Goal: Task Accomplishment & Management: Complete application form

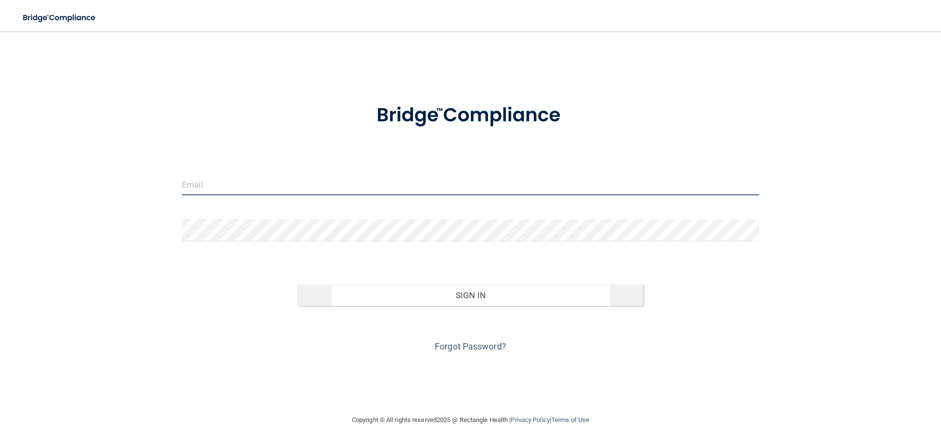
type input "[PERSON_NAME][EMAIL_ADDRESS][PERSON_NAME][DOMAIN_NAME]"
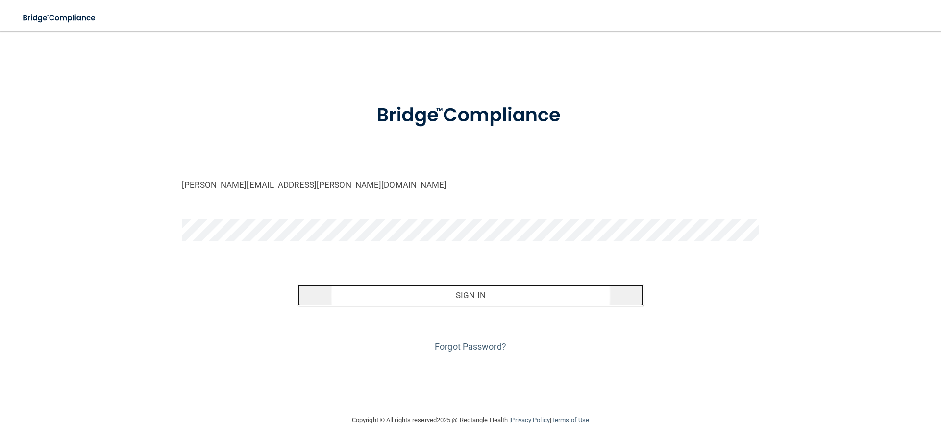
click at [469, 295] on button "Sign In" at bounding box center [470, 296] width 346 height 22
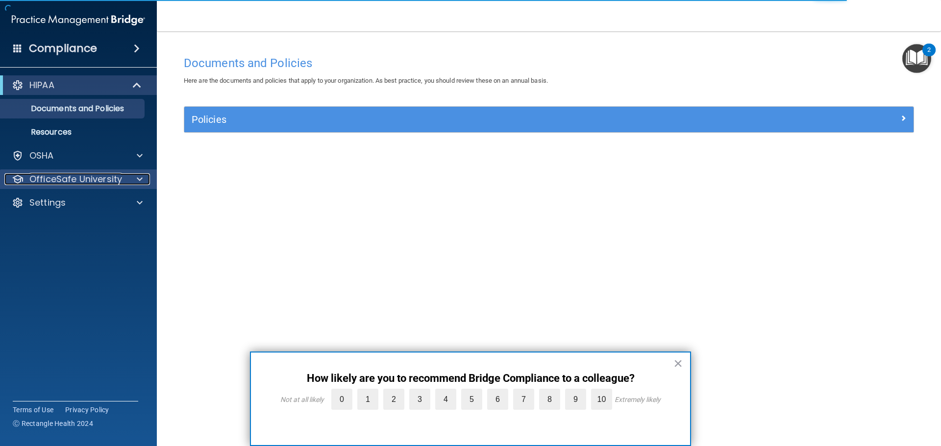
click at [137, 176] on span at bounding box center [140, 179] width 6 height 12
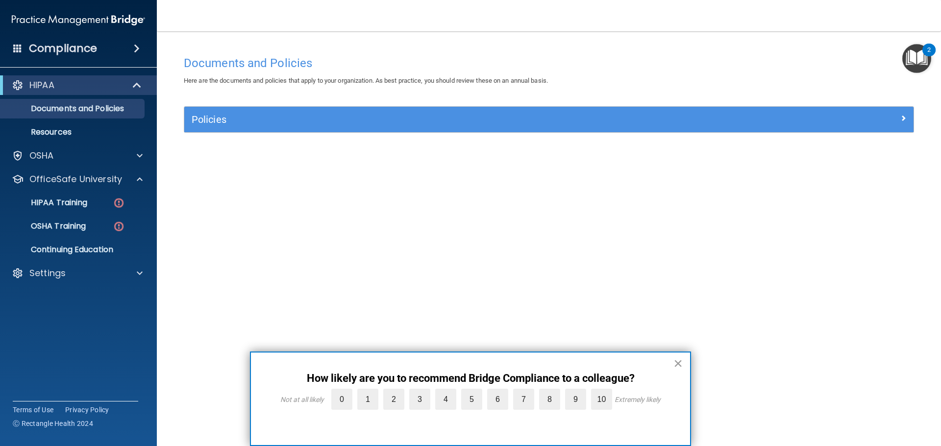
click at [680, 362] on button "×" at bounding box center [677, 364] width 9 height 16
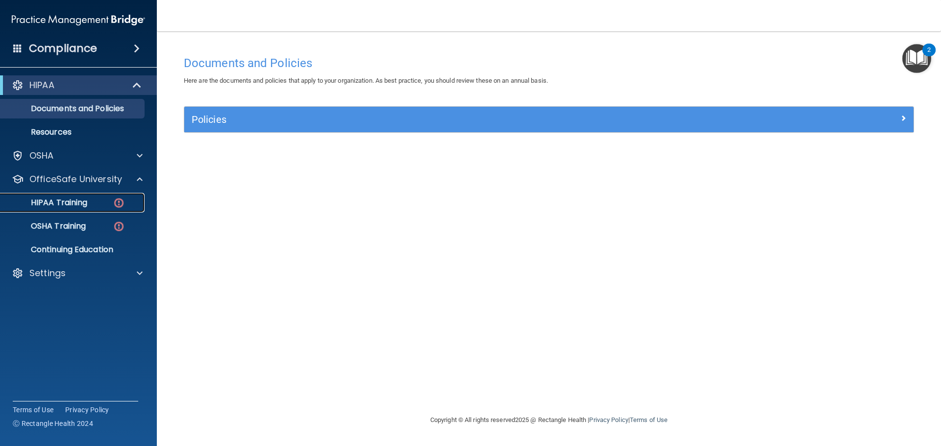
click at [69, 201] on p "HIPAA Training" at bounding box center [46, 203] width 81 height 10
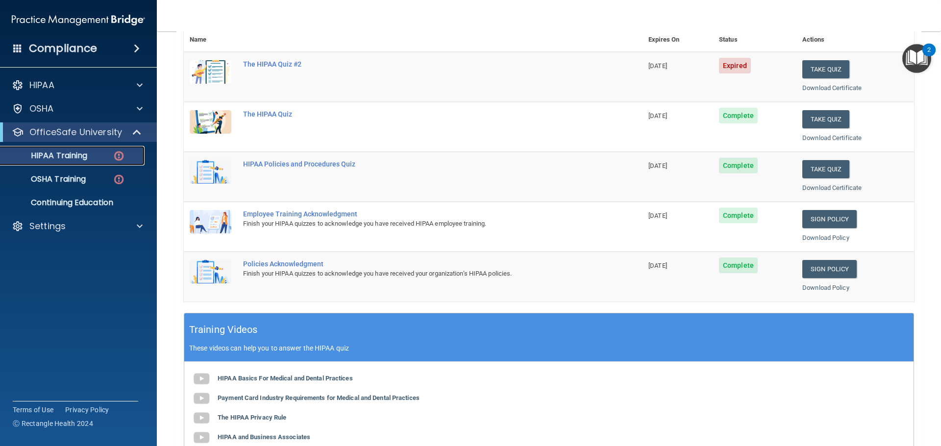
scroll to position [98, 0]
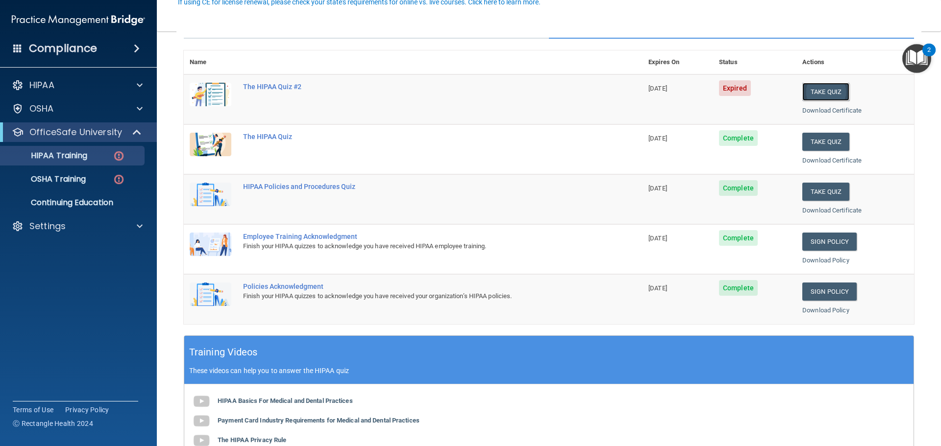
click at [817, 93] on button "Take Quiz" at bounding box center [825, 92] width 47 height 18
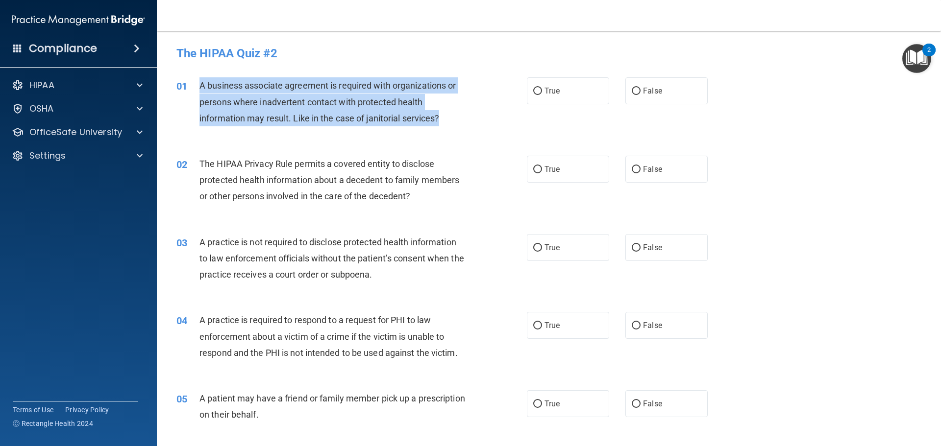
drag, startPoint x: 199, startPoint y: 85, endPoint x: 447, endPoint y: 130, distance: 252.0
click at [447, 130] on div "01 A business associate agreement is required with organizations or persons whe…" at bounding box center [352, 104] width 380 height 54
copy span "A business associate agreement is required with organizations or persons where …"
click at [467, 104] on div "A business associate agreement is required with organizations or persons where …" at bounding box center [336, 101] width 274 height 49
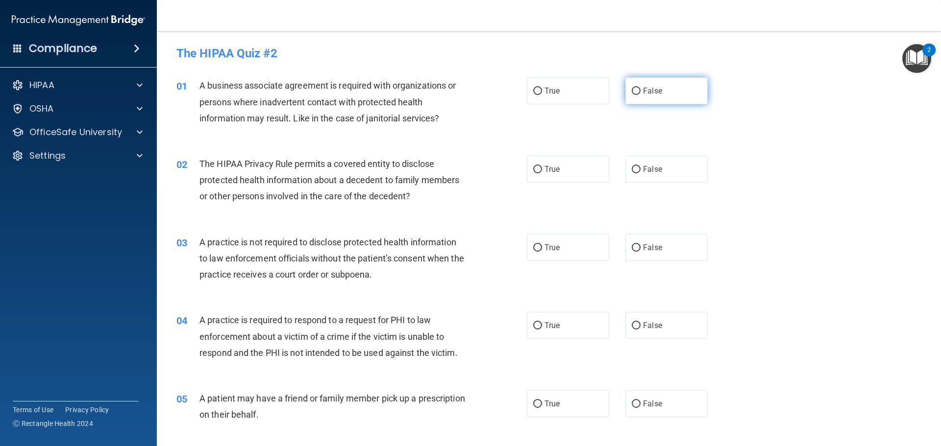
click at [632, 90] on input "False" at bounding box center [636, 91] width 9 height 7
radio input "true"
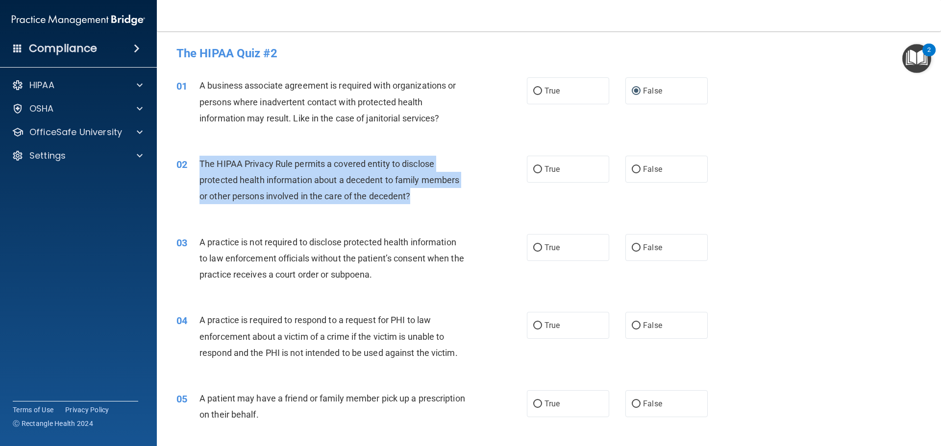
drag, startPoint x: 200, startPoint y: 162, endPoint x: 421, endPoint y: 197, distance: 223.7
click at [421, 197] on div "The HIPAA Privacy Rule permits a covered entity to disclose protected health in…" at bounding box center [336, 180] width 274 height 49
copy span "The HIPAA Privacy Rule permits a covered entity to disclose protected health in…"
drag, startPoint x: 504, startPoint y: 176, endPoint x: 520, endPoint y: 177, distance: 16.7
click at [504, 176] on div "02 The HIPAA Privacy Rule permits a covered entity to disclose protected health…" at bounding box center [352, 183] width 380 height 54
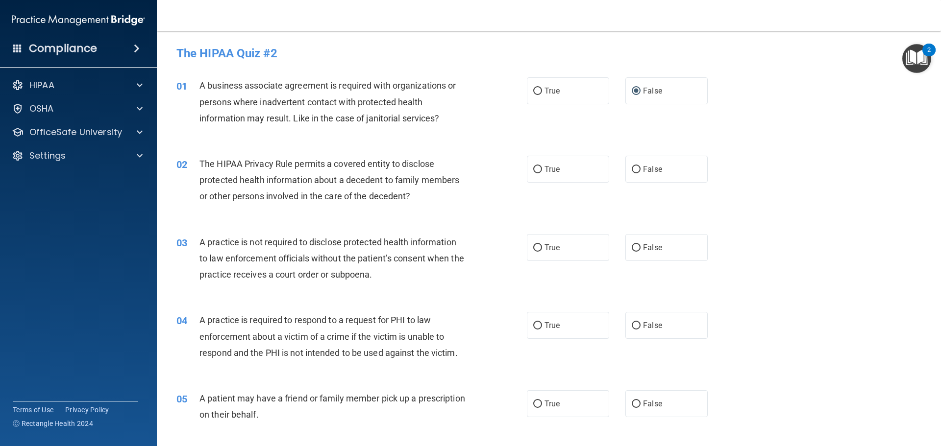
click at [494, 212] on div "02 The HIPAA Privacy Rule permits a covered entity to disclose protected health…" at bounding box center [549, 183] width 760 height 78
click at [535, 167] on input "True" at bounding box center [537, 169] width 9 height 7
radio input "true"
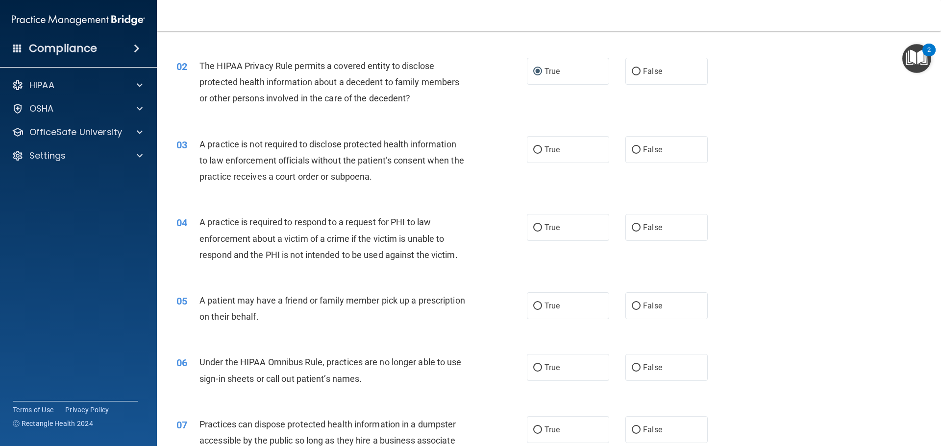
scroll to position [147, 0]
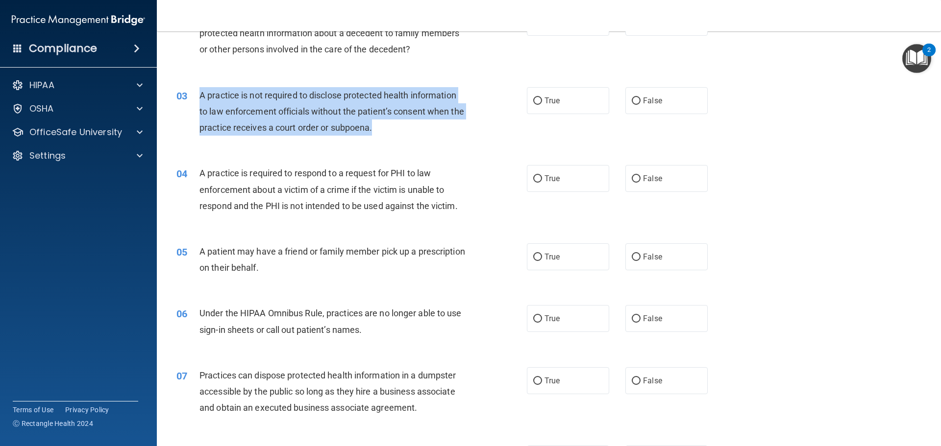
drag, startPoint x: 199, startPoint y: 95, endPoint x: 392, endPoint y: 126, distance: 195.1
click at [392, 126] on div "A practice is not required to disclose protected health information to law enfo…" at bounding box center [336, 111] width 274 height 49
copy span "A practice is not required to disclose protected health information to law enfo…"
drag, startPoint x: 472, startPoint y: 137, endPoint x: 459, endPoint y: 135, distance: 12.9
click at [472, 136] on div "03 A practice is not required to disclose protected health information to law e…" at bounding box center [352, 114] width 380 height 54
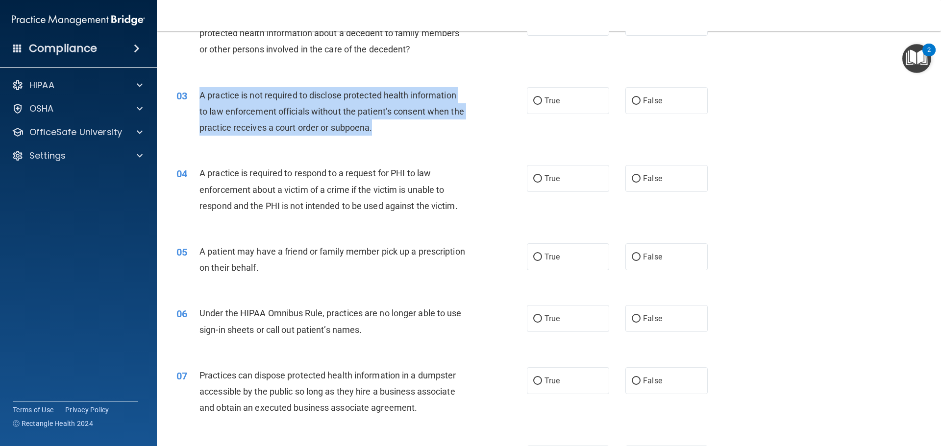
click at [503, 130] on div "03 A practice is not required to disclose protected health information to law e…" at bounding box center [352, 114] width 380 height 54
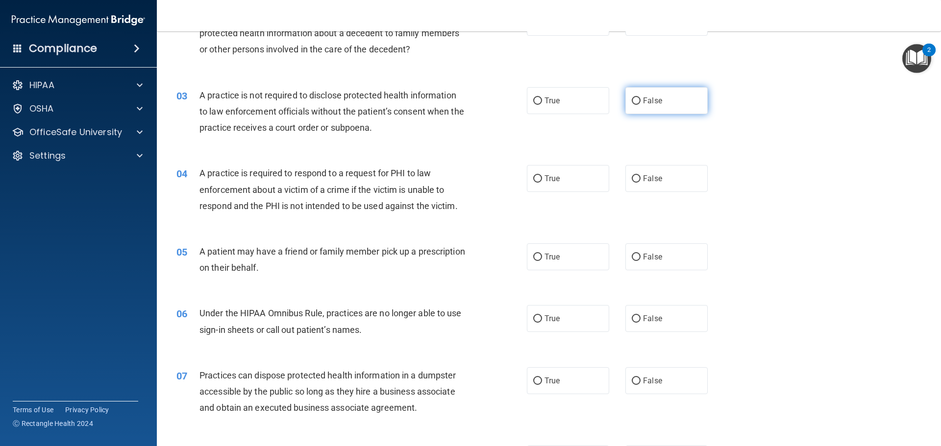
click at [632, 102] on input "False" at bounding box center [636, 101] width 9 height 7
radio input "true"
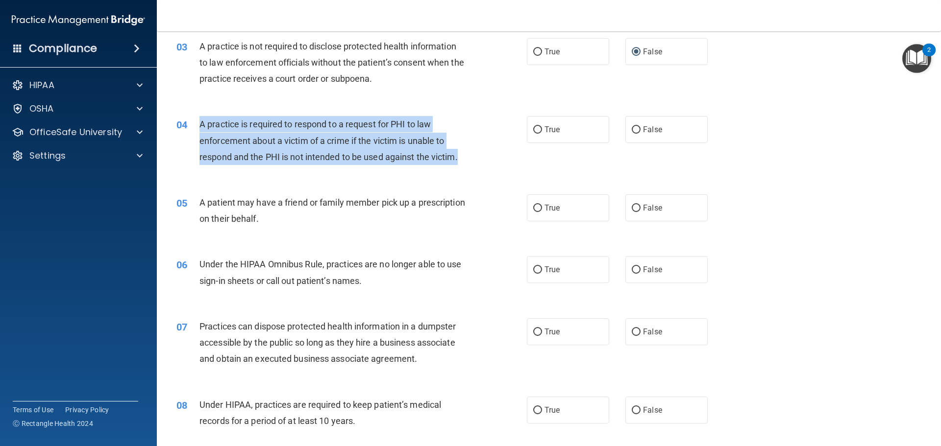
drag, startPoint x: 201, startPoint y: 124, endPoint x: 464, endPoint y: 164, distance: 266.1
click at [464, 164] on div "A practice is required to respond to a request for PHI to law enforcement about…" at bounding box center [336, 140] width 274 height 49
copy span "A practice is required to respond to a request for PHI to law enforcement about…"
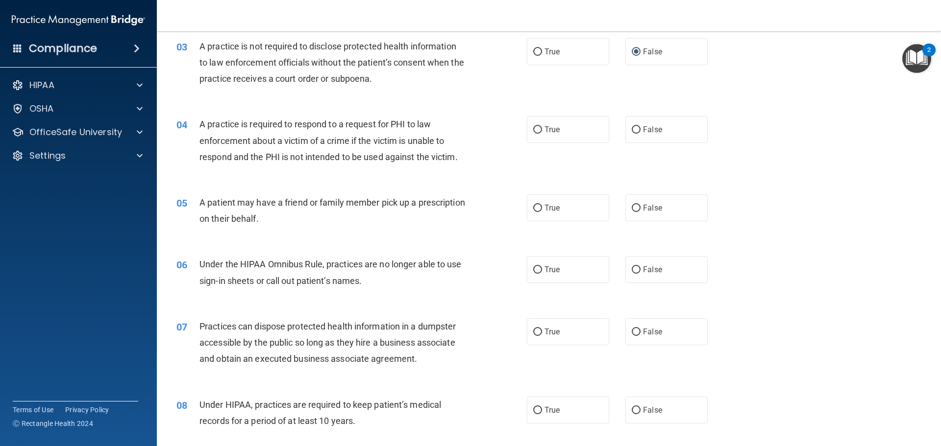
click at [468, 182] on div "04 A practice is required to respond to a request for PHI to law enforcement ab…" at bounding box center [549, 143] width 760 height 78
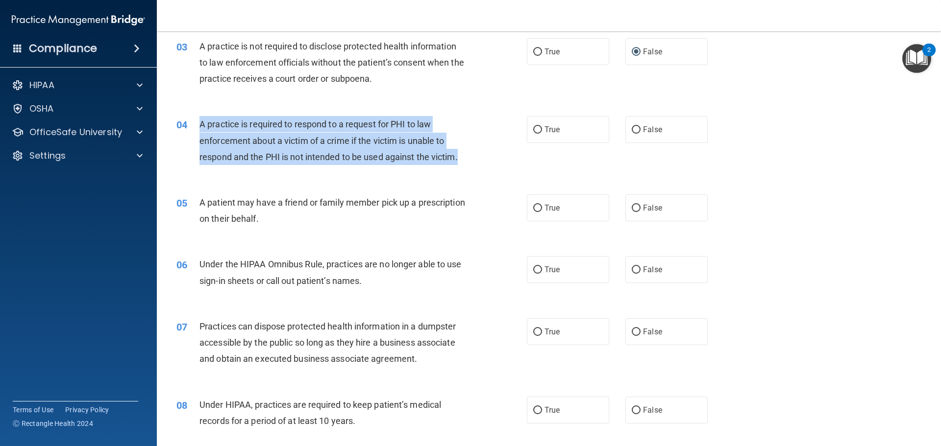
drag, startPoint x: 200, startPoint y: 123, endPoint x: 462, endPoint y: 158, distance: 264.1
click at [462, 158] on div "A practice is required to respond to a request for PHI to law enforcement about…" at bounding box center [336, 140] width 274 height 49
copy span "A practice is required to respond to a request for PHI to law enforcement about…"
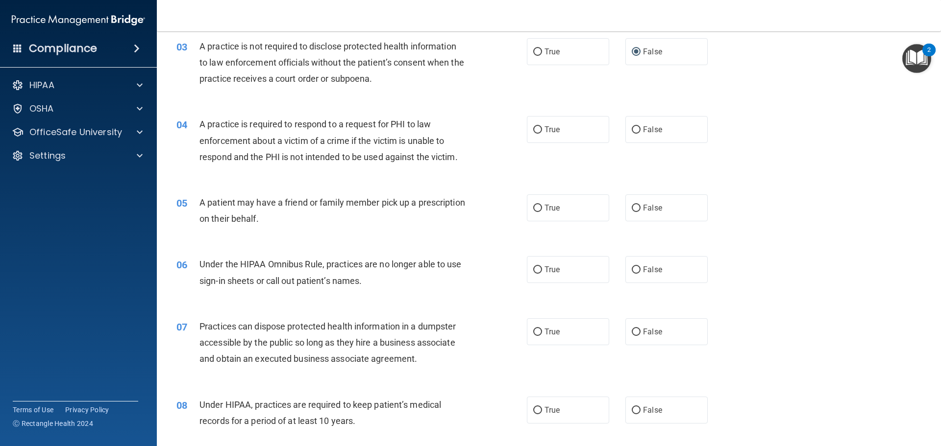
click at [448, 191] on div "05 A patient may have a friend or family member pick up a prescription on their…" at bounding box center [549, 213] width 760 height 62
click at [535, 129] on input "True" at bounding box center [537, 129] width 9 height 7
radio input "true"
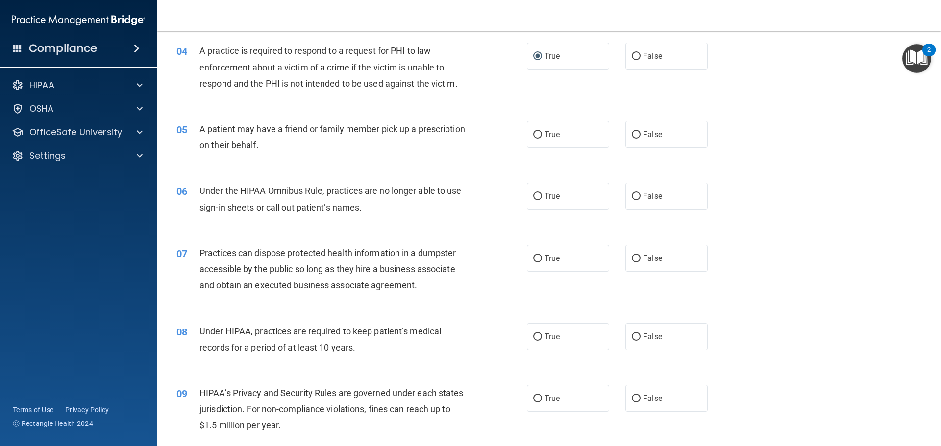
scroll to position [343, 0]
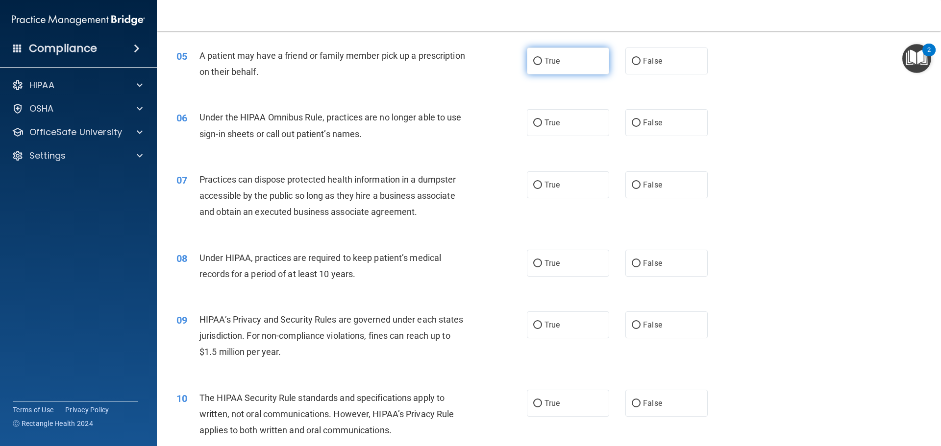
click at [536, 60] on input "True" at bounding box center [537, 61] width 9 height 7
radio input "true"
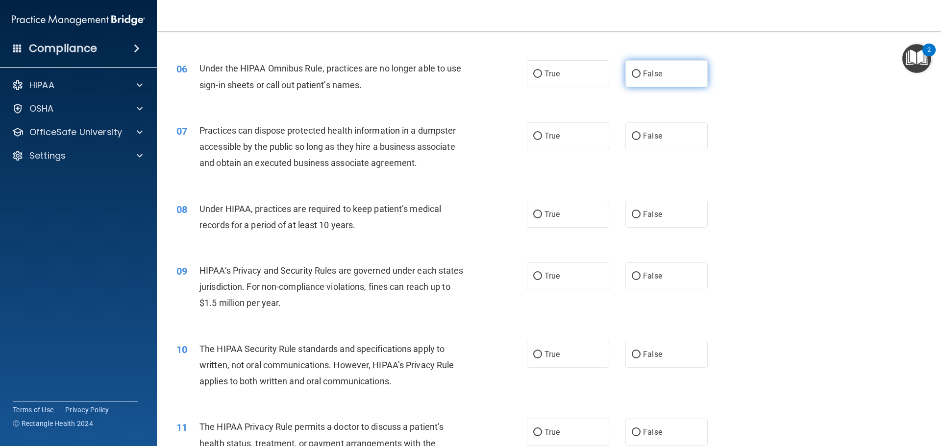
click at [633, 73] on input "False" at bounding box center [636, 74] width 9 height 7
radio input "true"
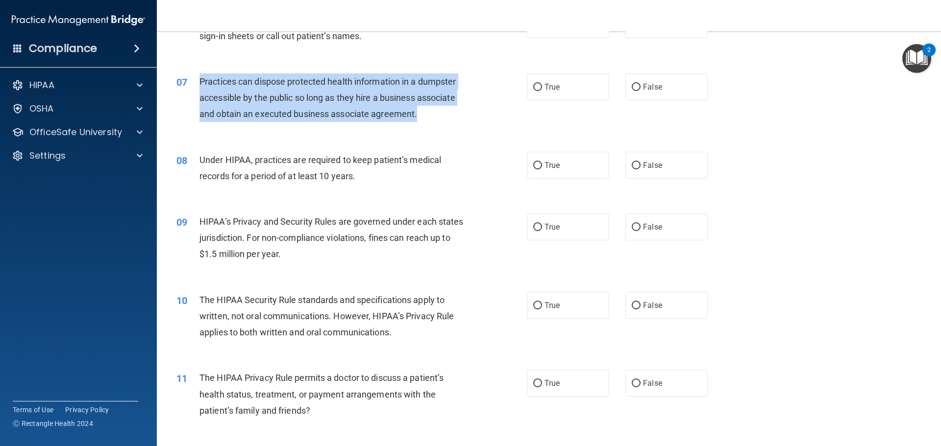
drag, startPoint x: 200, startPoint y: 78, endPoint x: 418, endPoint y: 119, distance: 221.8
click at [418, 119] on div "Practices can dispose protected health information in a dumpster accessible by …" at bounding box center [336, 98] width 274 height 49
copy span "Practices can dispose protected health information in a dumpster accessible by …"
click at [487, 94] on div "07 Practices can dispose protected health information in a dumpster accessible …" at bounding box center [352, 101] width 380 height 54
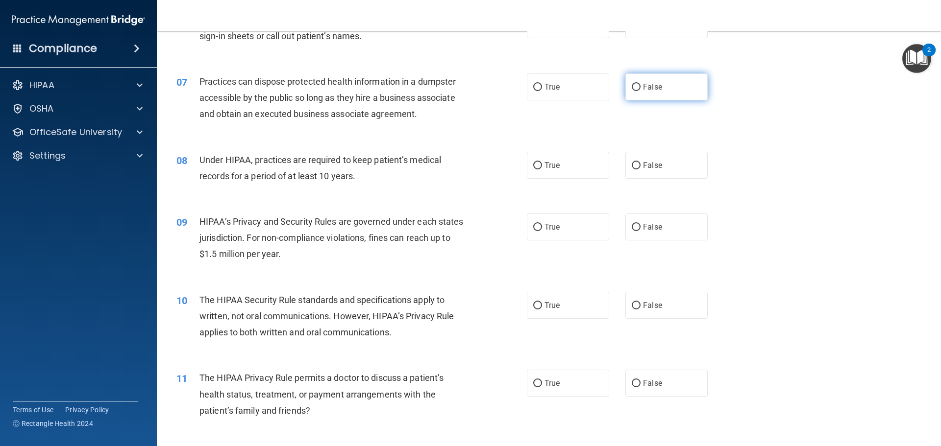
click at [633, 88] on input "False" at bounding box center [636, 87] width 9 height 7
radio input "true"
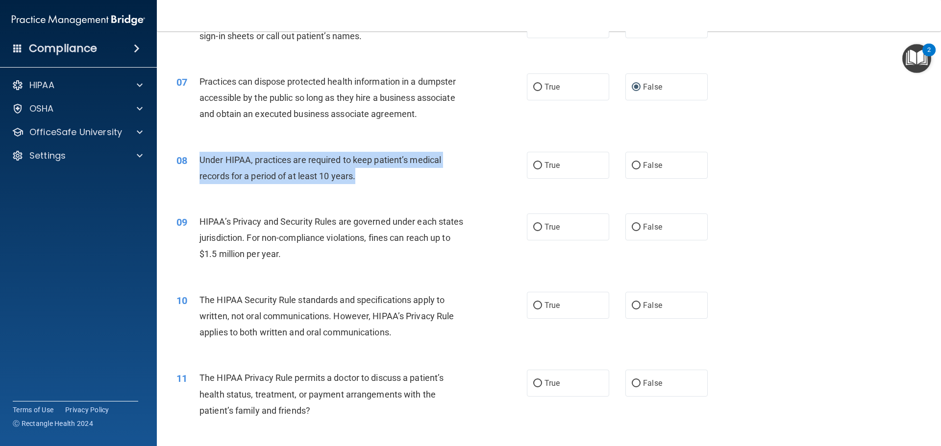
drag, startPoint x: 201, startPoint y: 159, endPoint x: 368, endPoint y: 178, distance: 167.3
click at [368, 178] on div "Under HIPAA, practices are required to keep patient’s medical records for a per…" at bounding box center [336, 168] width 274 height 32
copy span "Under HIPAA, practices are required to keep patient’s medical records for a per…"
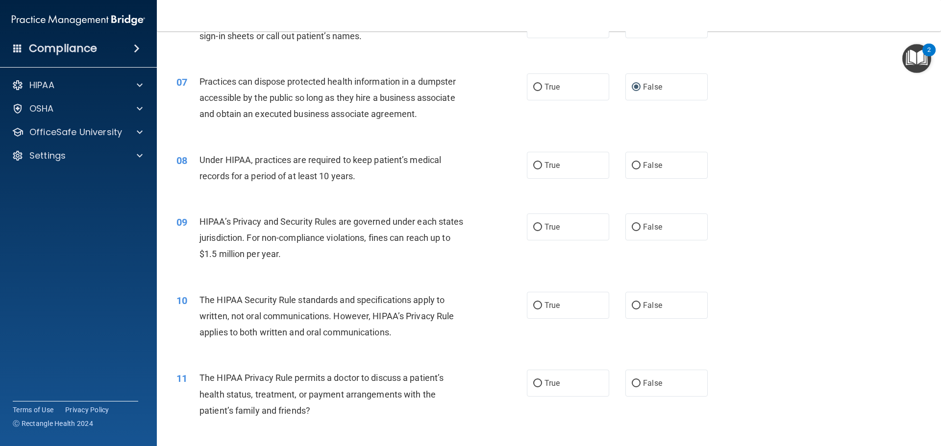
click at [442, 191] on div "08 Under HIPAA, practices are required to keep patient’s medical records for a …" at bounding box center [549, 171] width 760 height 62
click at [632, 167] on input "False" at bounding box center [636, 165] width 9 height 7
radio input "true"
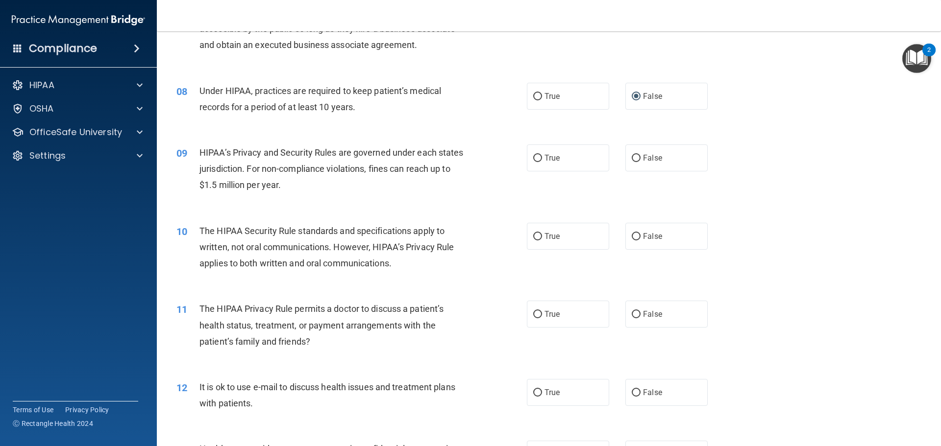
scroll to position [539, 0]
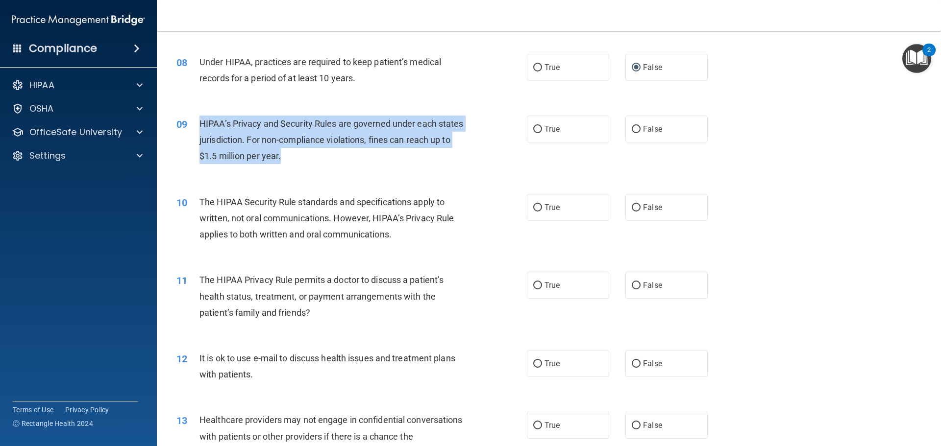
drag, startPoint x: 198, startPoint y: 122, endPoint x: 310, endPoint y: 161, distance: 117.8
click at [310, 161] on div "09 HIPAA’s Privacy and Security Rules are governed under each states jurisdicti…" at bounding box center [352, 143] width 380 height 54
copy div "HIPAA’s Privacy and Security Rules are governed under each states jurisdiction.…"
click at [372, 162] on div "HIPAA’s Privacy and Security Rules are governed under each states jurisdiction.…" at bounding box center [336, 140] width 274 height 49
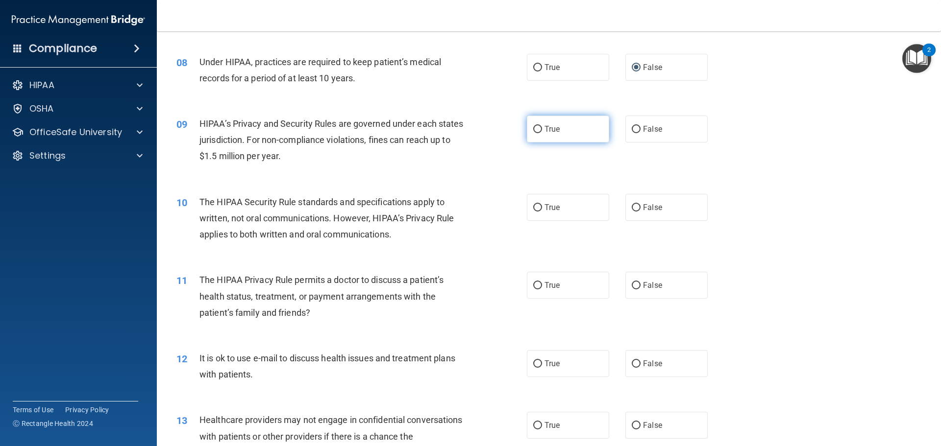
click at [534, 129] on input "True" at bounding box center [537, 129] width 9 height 7
radio input "true"
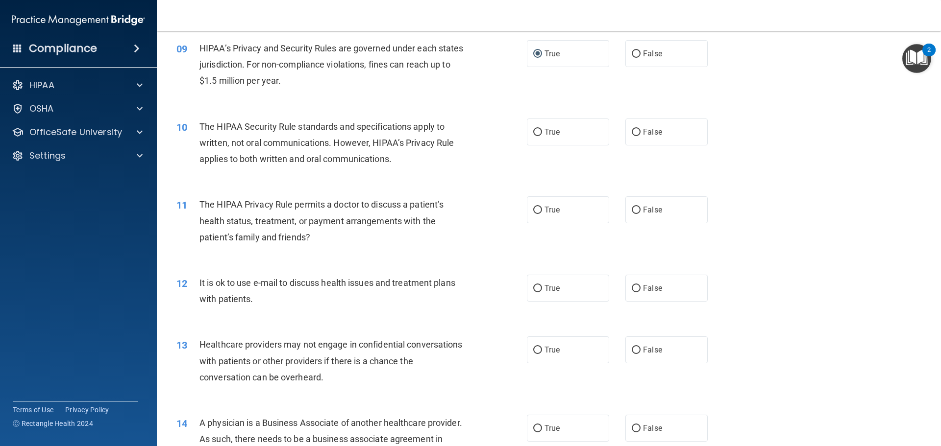
scroll to position [637, 0]
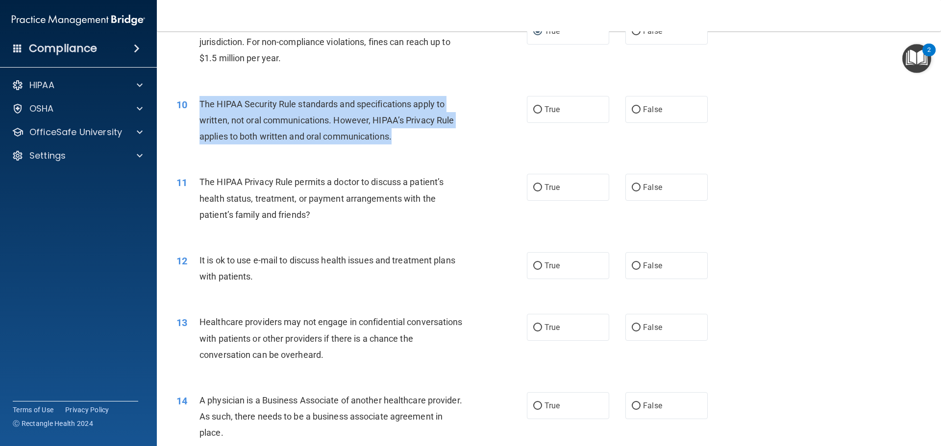
drag, startPoint x: 199, startPoint y: 102, endPoint x: 399, endPoint y: 144, distance: 204.1
click at [399, 144] on div "The HIPAA Security Rule standards and specifications apply to written, not oral…" at bounding box center [336, 120] width 274 height 49
copy span "The HIPAA Security Rule standards and specifications apply to written, not oral…"
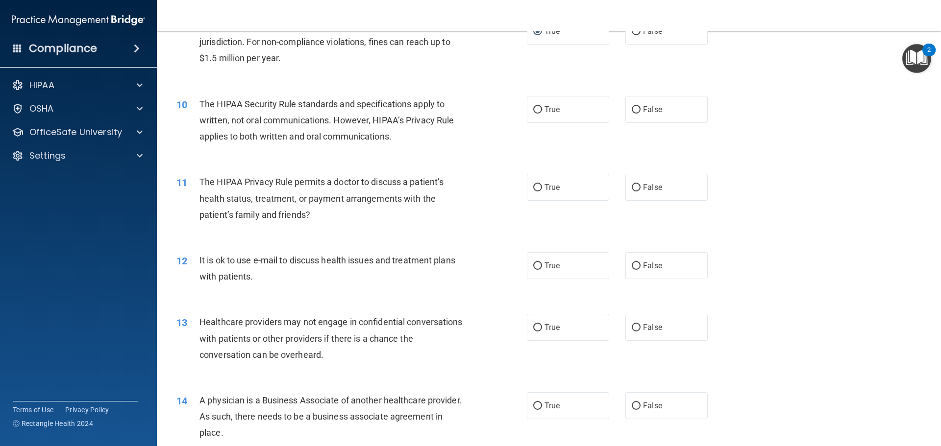
click at [449, 151] on div "10 The HIPAA Security Rule standards and specifications apply to written, not o…" at bounding box center [549, 123] width 760 height 78
click at [533, 109] on input "True" at bounding box center [537, 109] width 9 height 7
radio input "true"
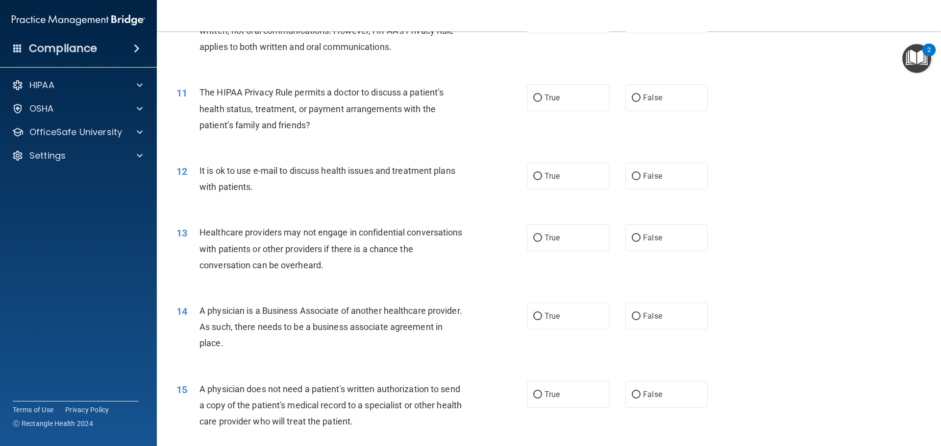
scroll to position [735, 0]
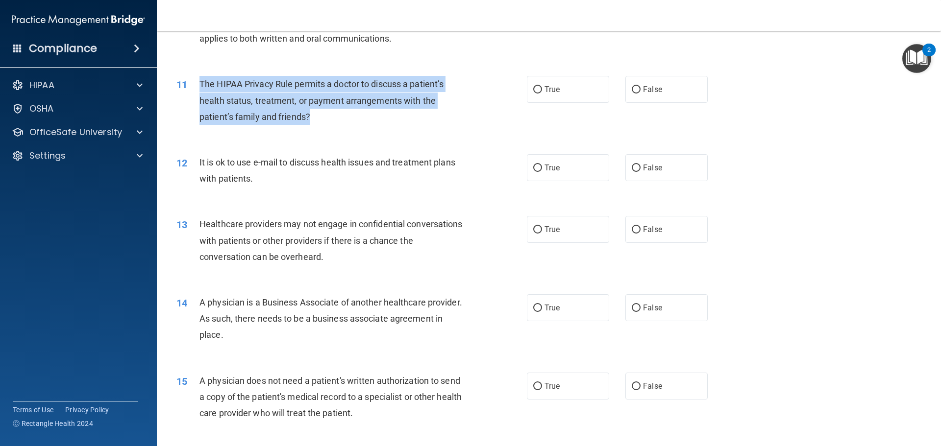
drag, startPoint x: 200, startPoint y: 81, endPoint x: 334, endPoint y: 126, distance: 141.6
click at [334, 126] on div "11 The HIPAA Privacy Rule permits a doctor to discuss a patient’s health status…" at bounding box center [352, 103] width 380 height 54
copy span "The HIPAA Privacy Rule permits a doctor to discuss a patient’s health status, t…"
click at [508, 101] on div "11 The HIPAA Privacy Rule permits a doctor to discuss a patient’s health status…" at bounding box center [352, 103] width 380 height 54
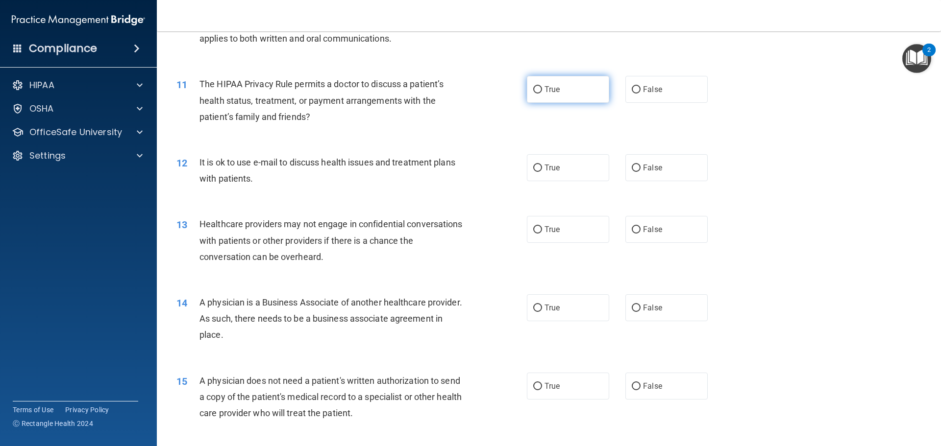
click at [533, 88] on input "True" at bounding box center [537, 89] width 9 height 7
radio input "true"
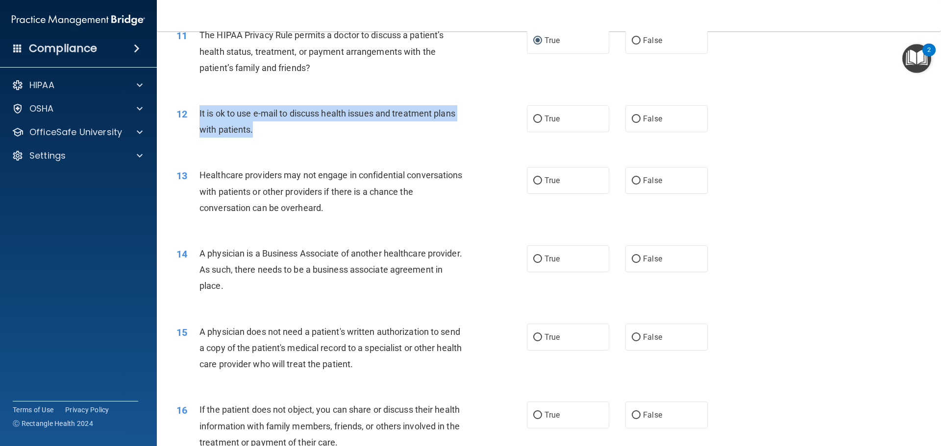
drag, startPoint x: 199, startPoint y: 111, endPoint x: 268, endPoint y: 129, distance: 70.8
click at [268, 129] on div "It is ok to use e-mail to discuss health issues and treatment plans with patien…" at bounding box center [336, 121] width 274 height 32
click at [515, 128] on div "12 It is ok to use e-mail to discuss health issues and treatment plans with pat…" at bounding box center [352, 123] width 380 height 37
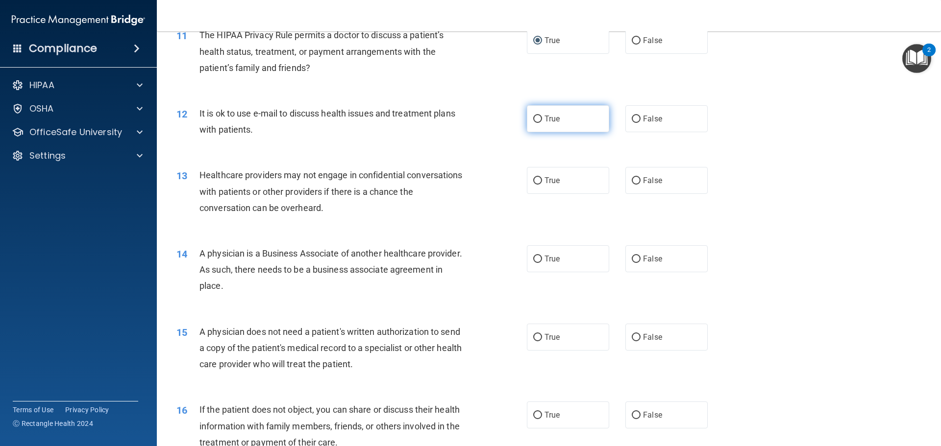
click at [534, 122] on input "True" at bounding box center [537, 119] width 9 height 7
radio input "true"
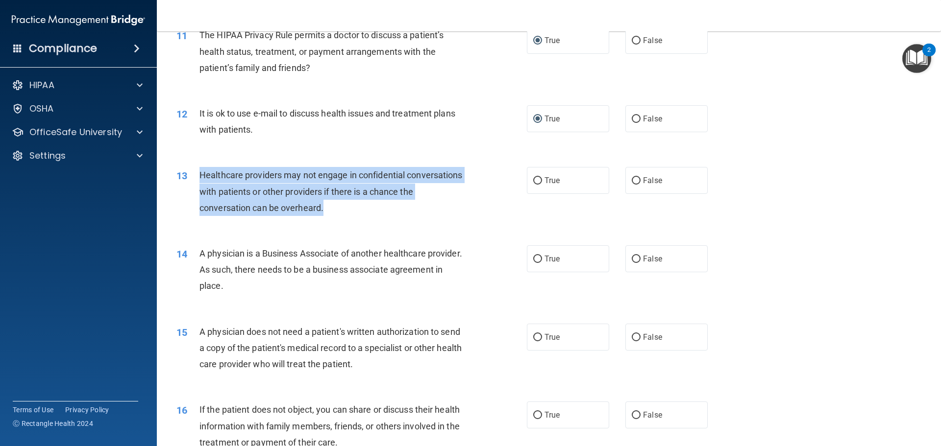
drag, startPoint x: 199, startPoint y: 174, endPoint x: 350, endPoint y: 212, distance: 156.1
click at [350, 212] on div "Healthcare providers may not engage in confidential conversations with patients…" at bounding box center [336, 191] width 274 height 49
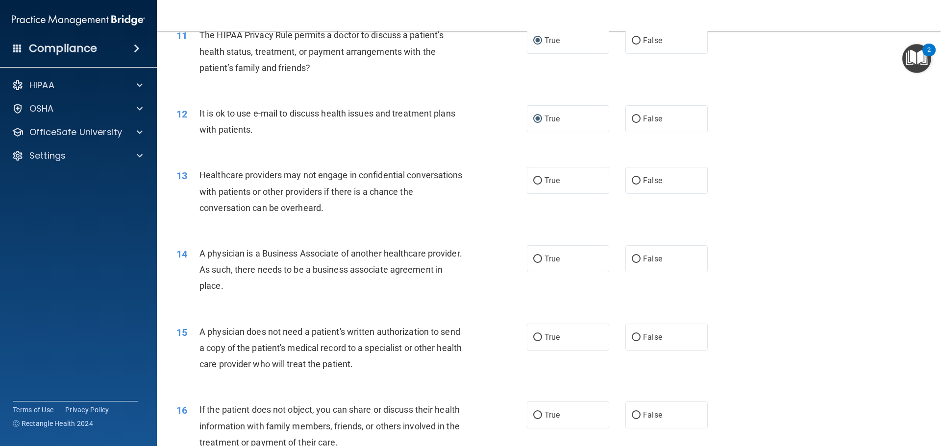
click at [465, 163] on div "13 Healthcare providers may not engage in confidential conversations with patie…" at bounding box center [549, 194] width 760 height 78
click at [536, 180] on input "True" at bounding box center [537, 180] width 9 height 7
radio input "true"
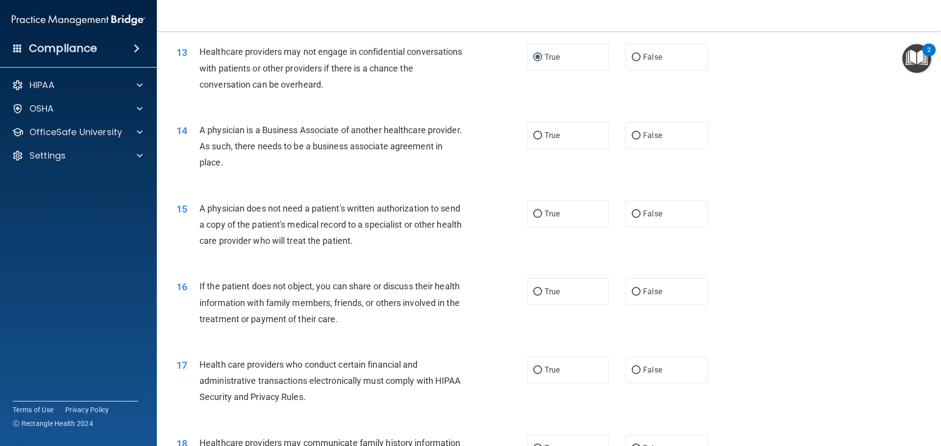
scroll to position [931, 0]
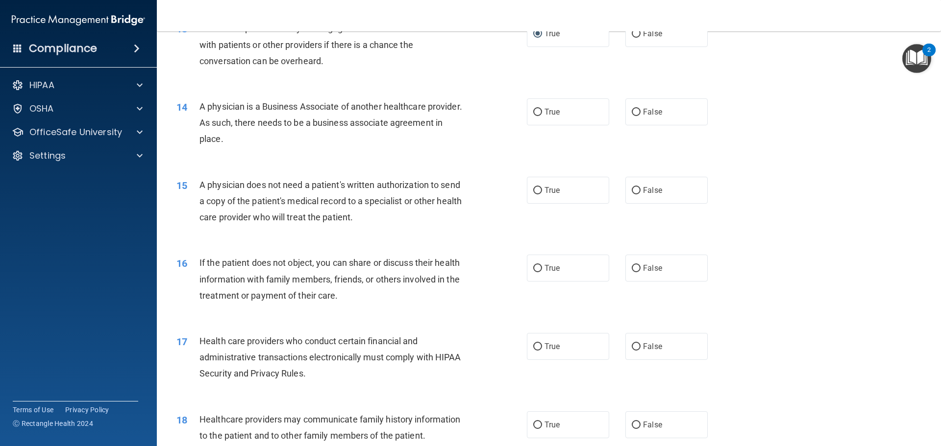
drag, startPoint x: 200, startPoint y: 104, endPoint x: 281, endPoint y: 146, distance: 91.0
click at [281, 146] on div "A physician is a Business Associate of another healthcare provider. As such, th…" at bounding box center [336, 123] width 274 height 49
click at [333, 143] on div "A physician is a Business Associate of another healthcare provider. As such, th…" at bounding box center [336, 123] width 274 height 49
click at [632, 113] on input "False" at bounding box center [636, 112] width 9 height 7
radio input "true"
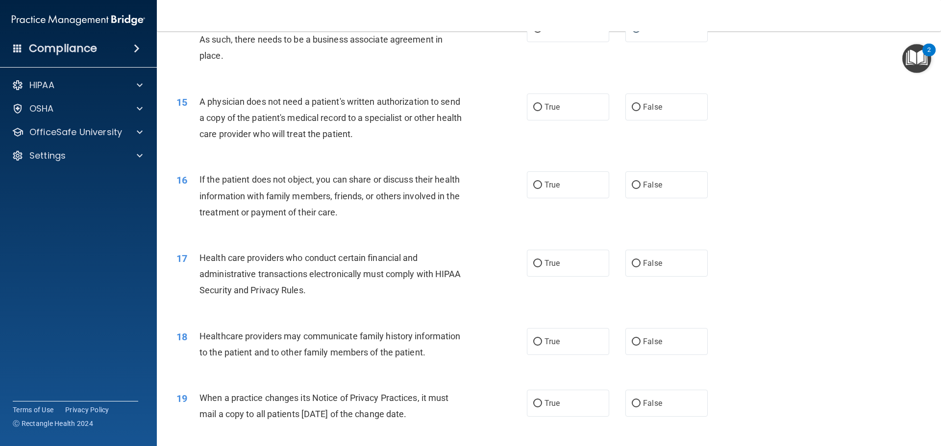
scroll to position [1029, 0]
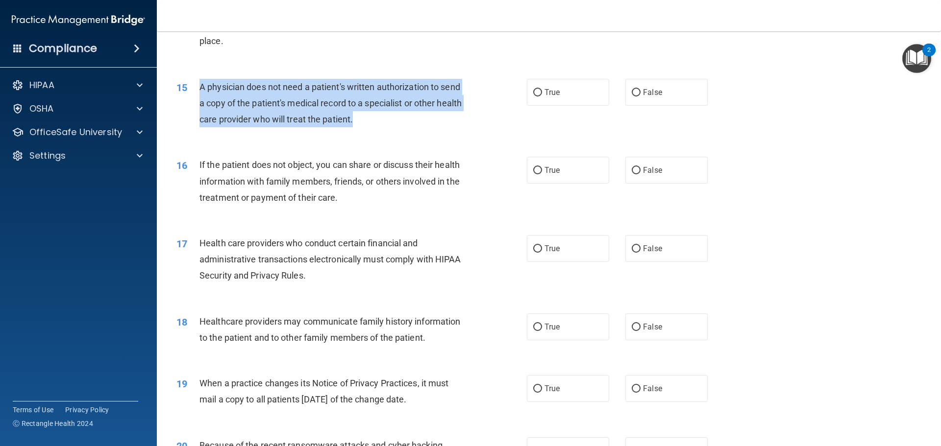
drag, startPoint x: 199, startPoint y: 85, endPoint x: 385, endPoint y: 131, distance: 191.4
click at [385, 131] on div "15 A physician does not need a patient's written authorization to send a copy o…" at bounding box center [352, 106] width 380 height 54
click at [505, 118] on div "15 A physician does not need a patient's written authorization to send a copy o…" at bounding box center [352, 106] width 380 height 54
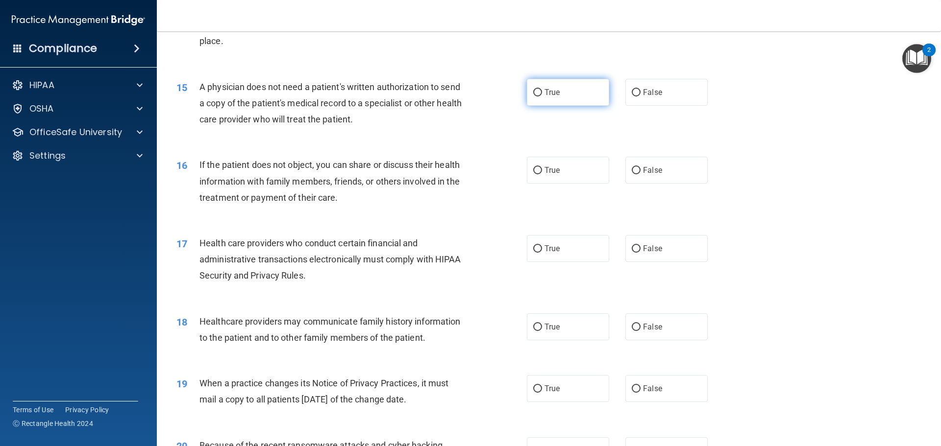
click at [534, 93] on input "True" at bounding box center [537, 92] width 9 height 7
radio input "true"
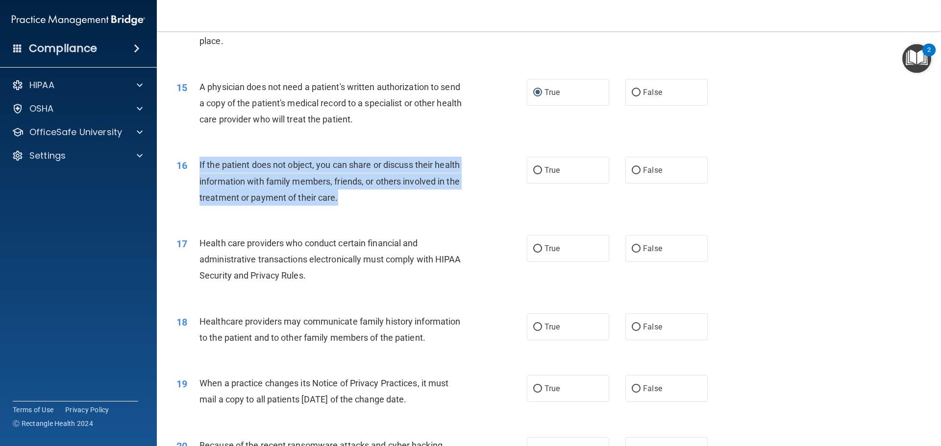
drag, startPoint x: 199, startPoint y: 163, endPoint x: 345, endPoint y: 205, distance: 152.6
click at [345, 205] on div "If the patient does not object, you can share or discuss their health informati…" at bounding box center [336, 181] width 274 height 49
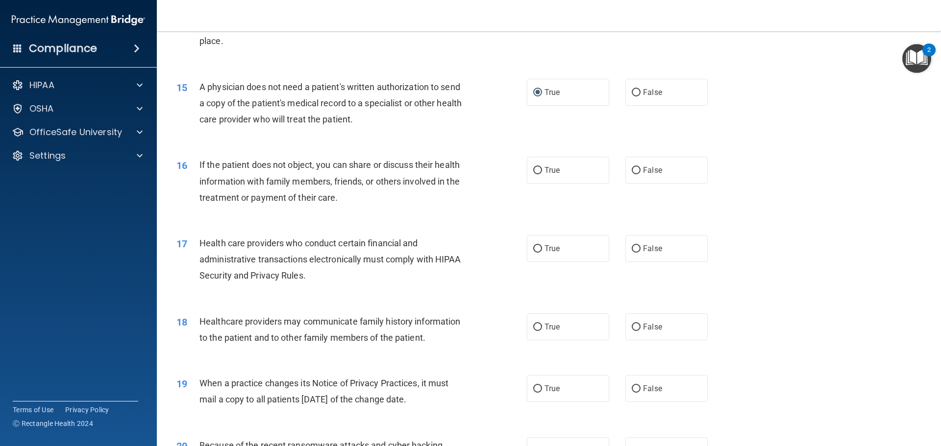
click at [418, 213] on div "16 If the patient does not object, you can share or discuss their health inform…" at bounding box center [549, 184] width 760 height 78
click at [534, 170] on input "True" at bounding box center [537, 170] width 9 height 7
radio input "true"
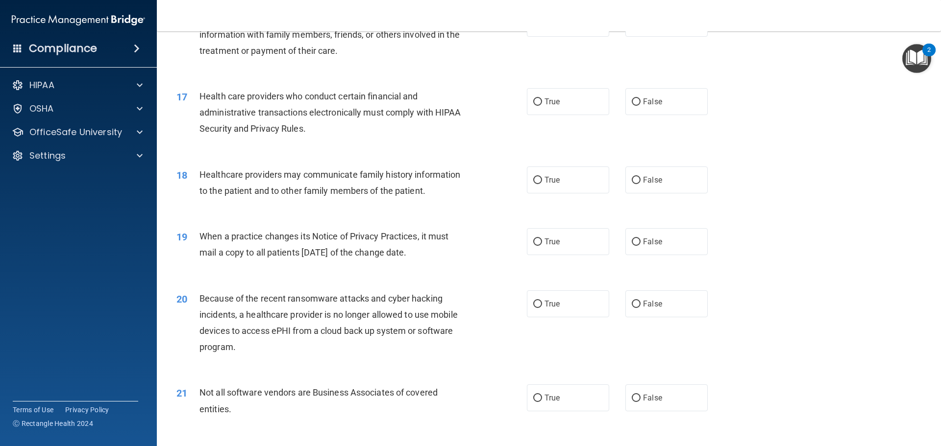
scroll to position [1127, 0]
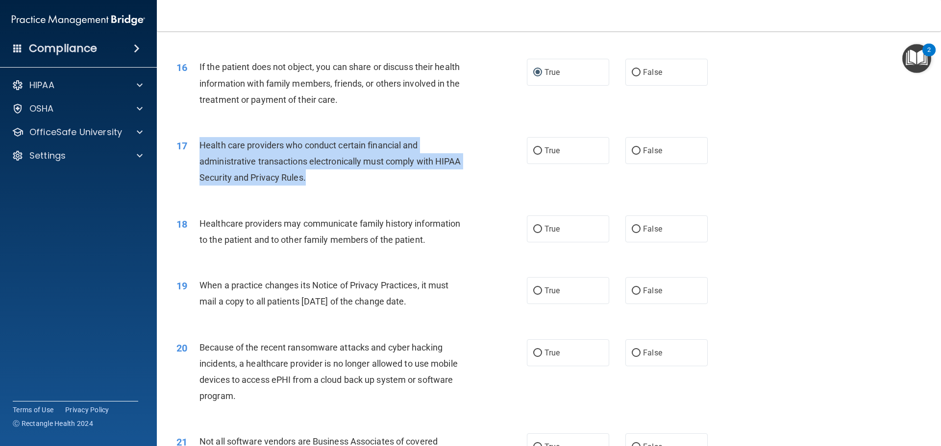
drag, startPoint x: 200, startPoint y: 145, endPoint x: 314, endPoint y: 179, distance: 119.4
click at [314, 179] on div "Health care providers who conduct certain financial and administrative transact…" at bounding box center [336, 161] width 274 height 49
click at [487, 149] on div "17 Health care providers who conduct certain financial and administrative trans…" at bounding box center [352, 164] width 380 height 54
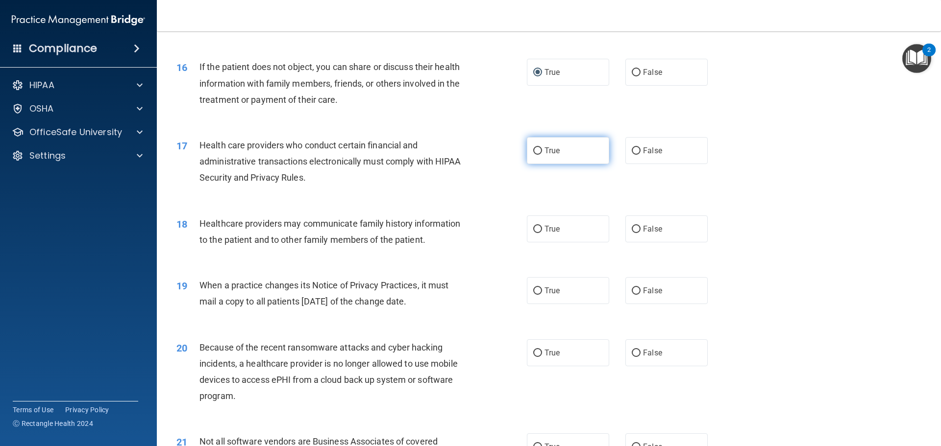
click at [534, 148] on input "True" at bounding box center [537, 151] width 9 height 7
radio input "true"
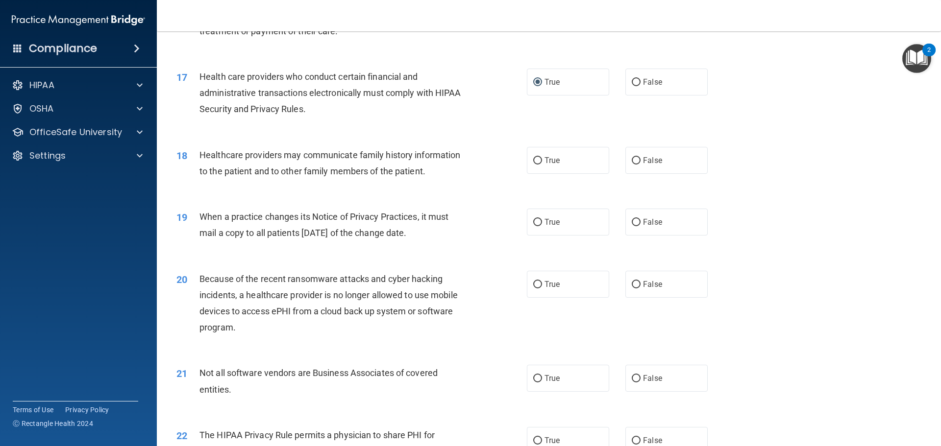
scroll to position [1225, 0]
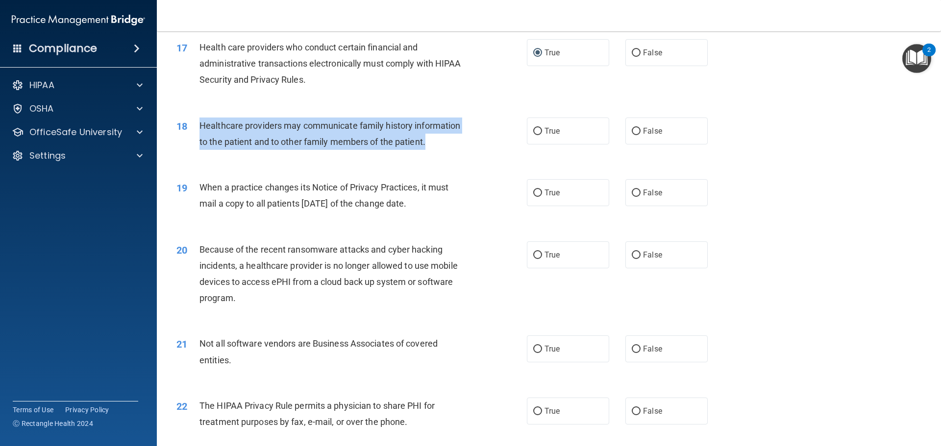
drag, startPoint x: 199, startPoint y: 124, endPoint x: 433, endPoint y: 151, distance: 235.3
click at [433, 151] on div "18 Healthcare providers may communicate family history information to the patie…" at bounding box center [352, 136] width 380 height 37
click at [484, 144] on div "18 Healthcare providers may communicate family history information to the patie…" at bounding box center [352, 136] width 380 height 37
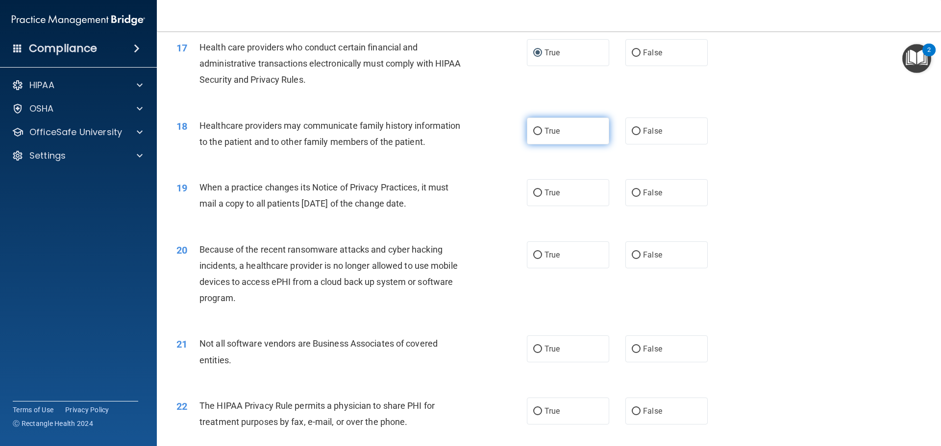
click at [533, 130] on input "True" at bounding box center [537, 131] width 9 height 7
radio input "true"
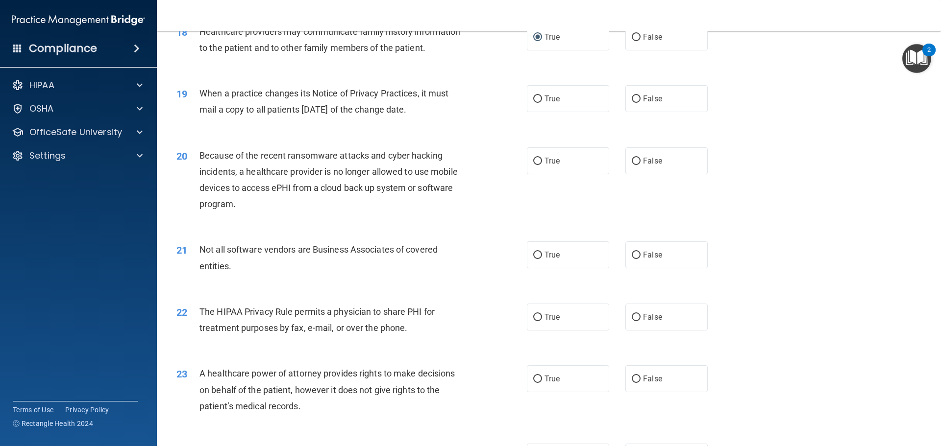
scroll to position [1323, 0]
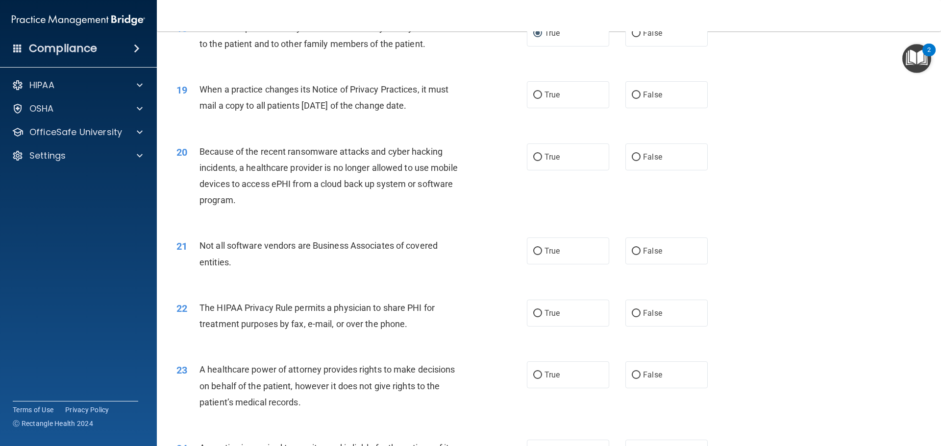
drag, startPoint x: 200, startPoint y: 88, endPoint x: 443, endPoint y: 108, distance: 243.4
click at [443, 108] on div "When a practice changes its Notice of Privacy Practices, it must mail a copy to…" at bounding box center [336, 97] width 274 height 32
click at [455, 105] on div "When a practice changes its Notice of Privacy Practices, it must mail a copy to…" at bounding box center [336, 97] width 274 height 32
click at [535, 95] on input "True" at bounding box center [537, 95] width 9 height 7
radio input "true"
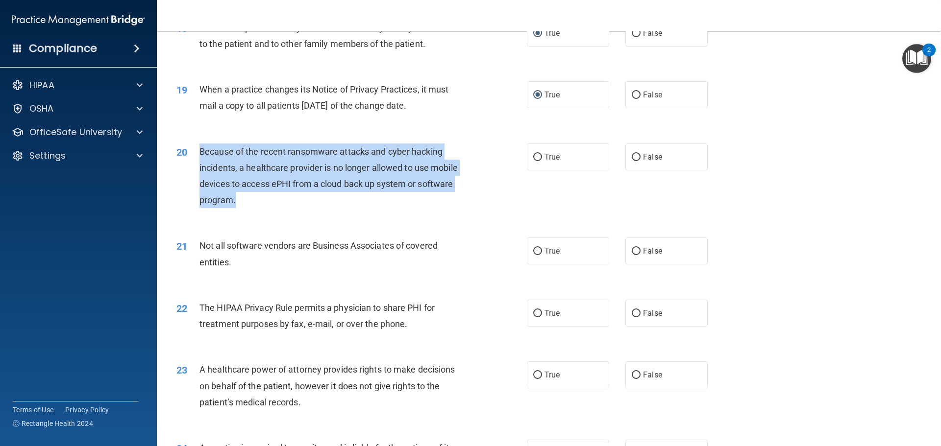
drag, startPoint x: 199, startPoint y: 148, endPoint x: 312, endPoint y: 201, distance: 124.3
click at [312, 201] on div "Because of the recent ransomware attacks and cyber hacking incidents, a healthc…" at bounding box center [336, 176] width 274 height 65
click at [338, 204] on div "Because of the recent ransomware attacks and cyber hacking incidents, a healthc…" at bounding box center [336, 176] width 274 height 65
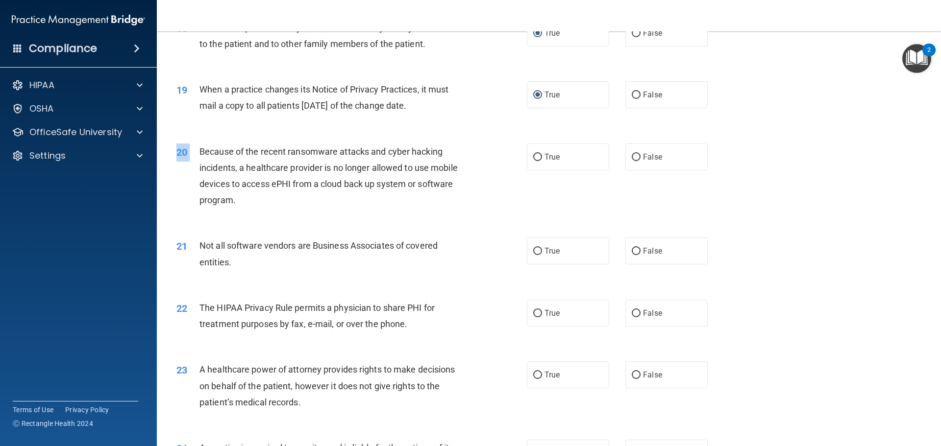
drag, startPoint x: 200, startPoint y: 153, endPoint x: 388, endPoint y: 214, distance: 197.3
click at [388, 214] on div "20 Because of the recent ransomware attacks and cyber hacking incidents, a heal…" at bounding box center [549, 178] width 760 height 95
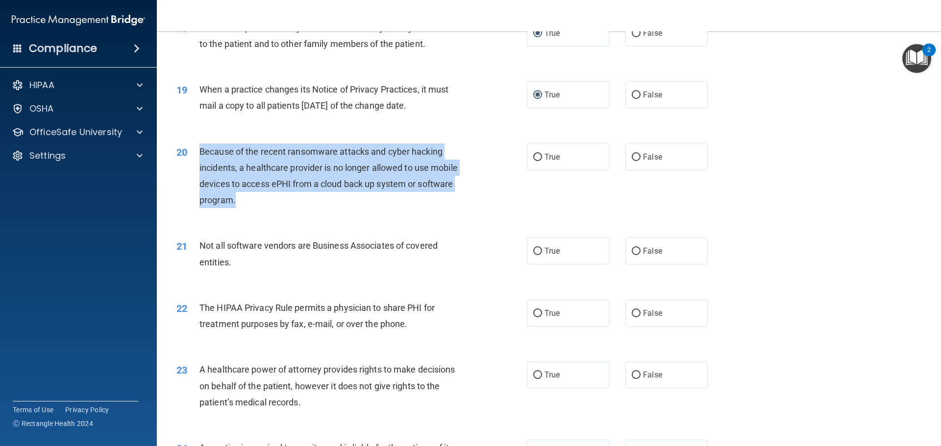
drag, startPoint x: 199, startPoint y: 147, endPoint x: 289, endPoint y: 198, distance: 103.2
click at [289, 198] on div "Because of the recent ransomware attacks and cyber hacking incidents, a healthc…" at bounding box center [336, 176] width 274 height 65
click at [435, 210] on div "20 Because of the recent ransomware attacks and cyber hacking incidents, a heal…" at bounding box center [352, 179] width 380 height 70
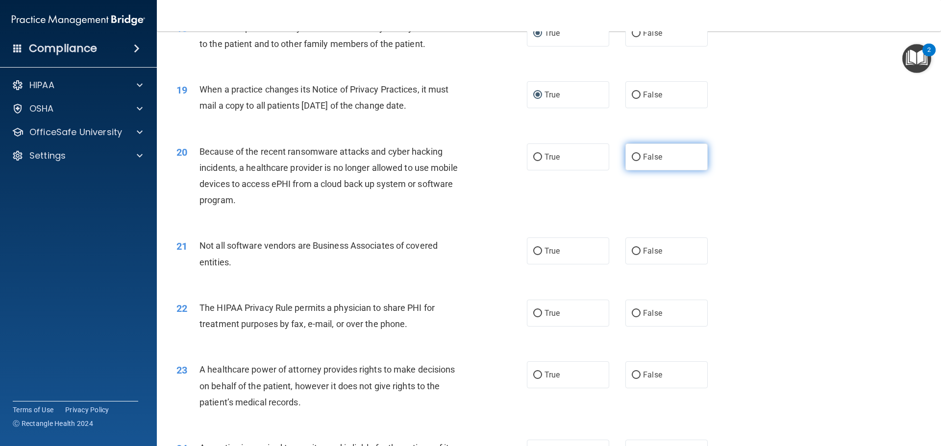
click at [632, 159] on input "False" at bounding box center [636, 157] width 9 height 7
radio input "true"
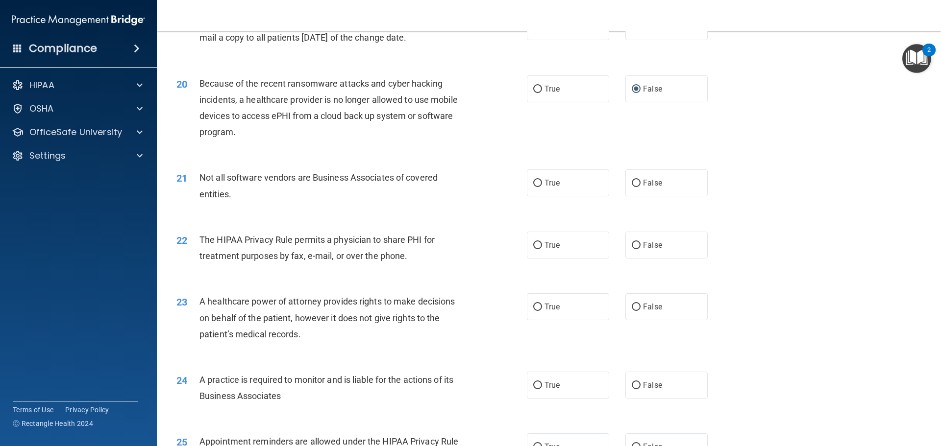
scroll to position [1421, 0]
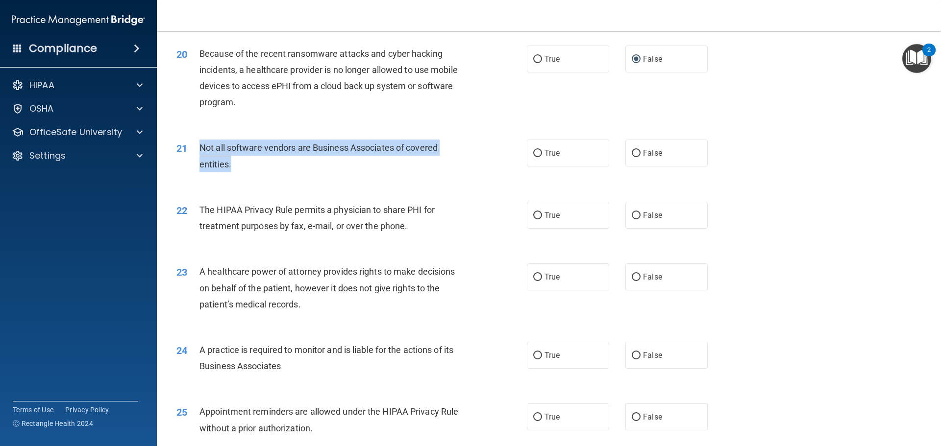
drag, startPoint x: 200, startPoint y: 146, endPoint x: 247, endPoint y: 162, distance: 49.3
click at [247, 162] on div "Not all software vendors are Business Associates of covered entities." at bounding box center [336, 156] width 274 height 32
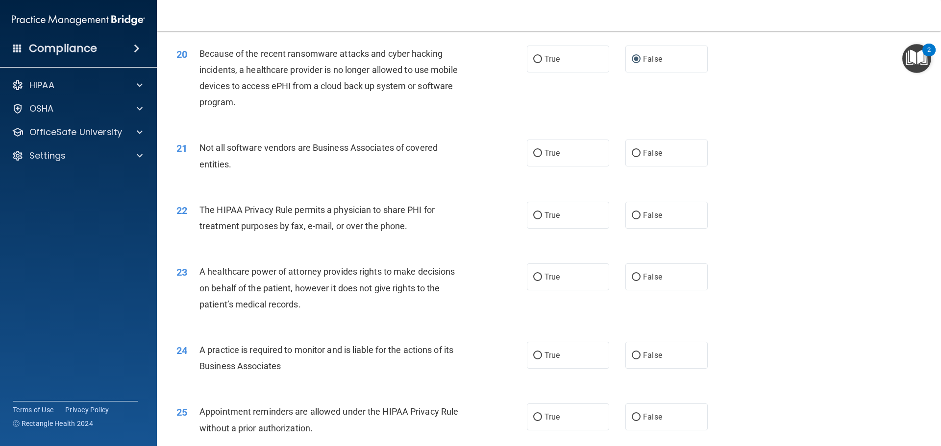
click at [421, 182] on div "21 Not all software vendors are Business Associates of covered entities. True F…" at bounding box center [549, 158] width 760 height 62
click at [533, 150] on input "True" at bounding box center [537, 153] width 9 height 7
radio input "true"
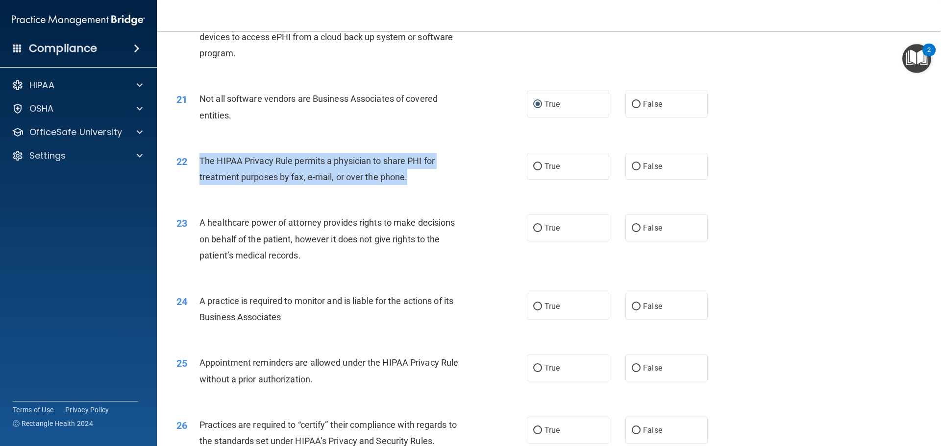
drag, startPoint x: 200, startPoint y: 161, endPoint x: 412, endPoint y: 184, distance: 213.4
click at [412, 184] on div "The HIPAA Privacy Rule permits a physician to share PHI for treatment purposes …" at bounding box center [336, 169] width 274 height 32
click at [511, 187] on div "22 The HIPAA Privacy Rule permits a physician to share PHI for treatment purpos…" at bounding box center [352, 171] width 380 height 37
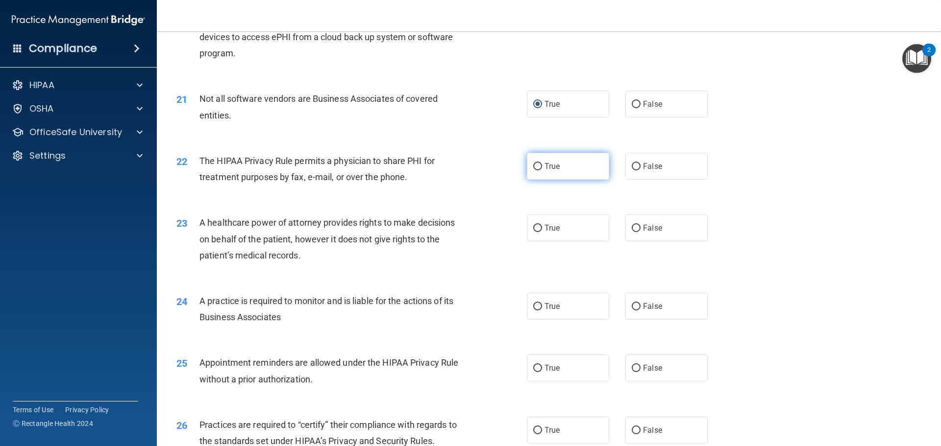
click at [535, 168] on input "True" at bounding box center [537, 166] width 9 height 7
radio input "true"
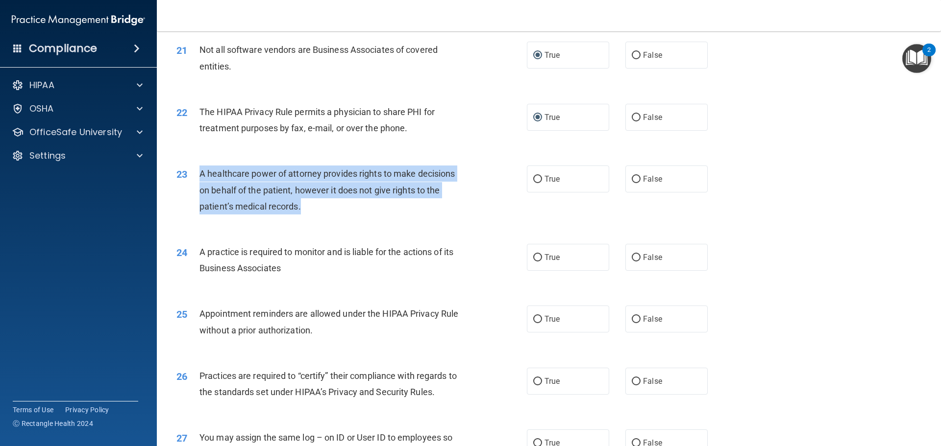
drag, startPoint x: 200, startPoint y: 172, endPoint x: 317, endPoint y: 206, distance: 121.1
click at [317, 206] on div "A healthcare power of attorney provides rights to make decisions on behalf of t…" at bounding box center [336, 190] width 274 height 49
click at [505, 186] on div "23 A healthcare power of attorney provides rights to make decisions on behalf o…" at bounding box center [352, 193] width 380 height 54
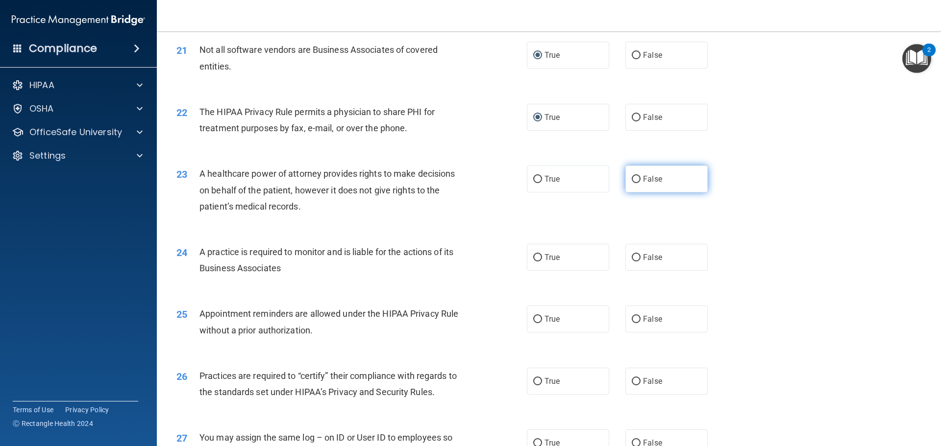
click at [632, 176] on input "False" at bounding box center [636, 179] width 9 height 7
radio input "true"
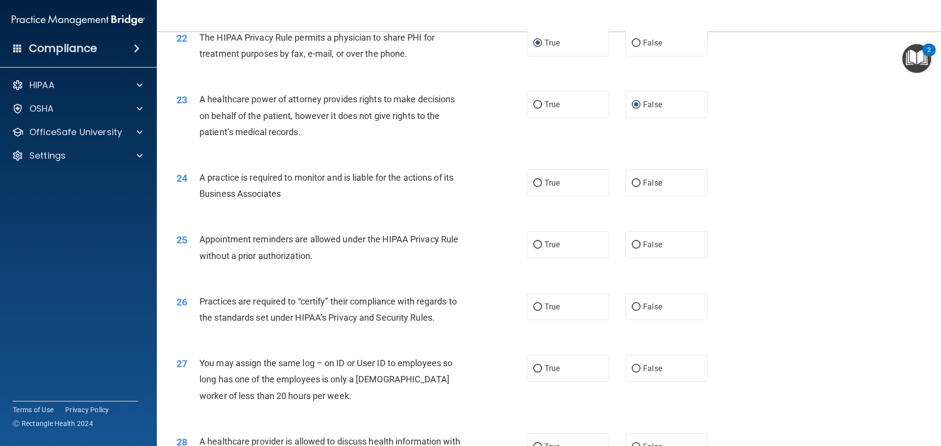
scroll to position [1617, 0]
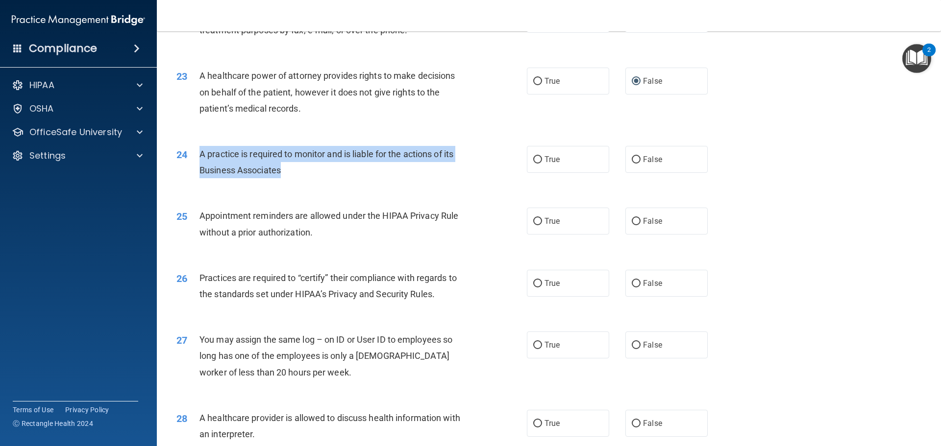
drag, startPoint x: 199, startPoint y: 154, endPoint x: 290, endPoint y: 182, distance: 94.5
click at [290, 182] on div "24 A practice is required to monitor and is liable for the actions of its Busin…" at bounding box center [352, 164] width 380 height 37
click at [491, 164] on div "24 A practice is required to monitor and is liable for the actions of its Busin…" at bounding box center [352, 164] width 380 height 37
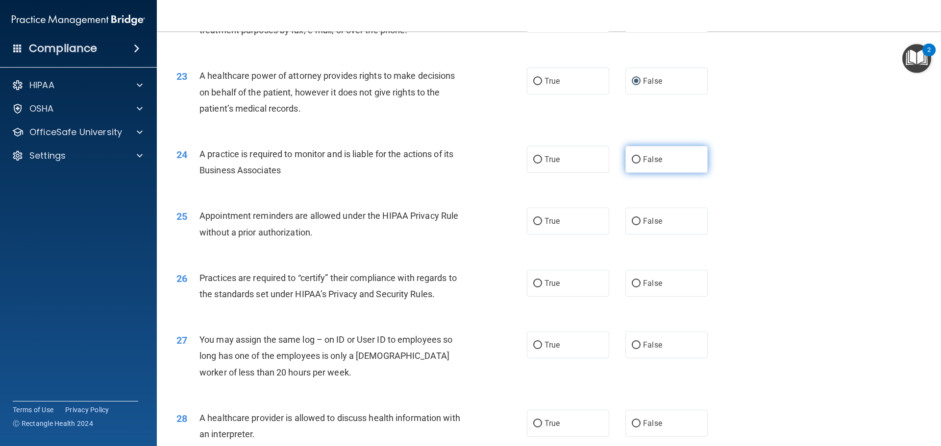
click at [632, 159] on input "False" at bounding box center [636, 159] width 9 height 7
radio input "true"
